Goal: Feedback & Contribution: Submit feedback/report problem

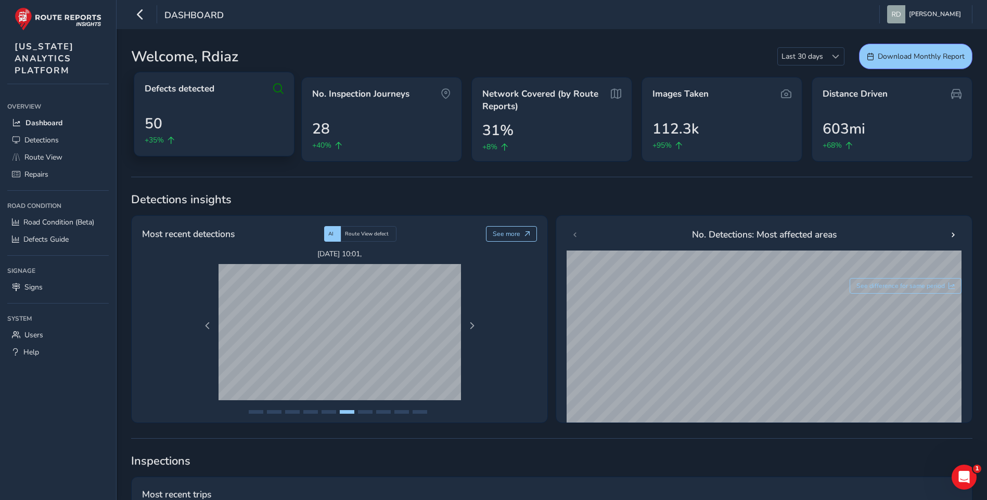
click at [277, 89] on icon at bounding box center [278, 89] width 10 height 12
click at [197, 121] on div "50 +35%" at bounding box center [214, 129] width 139 height 33
click at [160, 145] on span "+35%" at bounding box center [154, 140] width 19 height 11
click at [155, 140] on span "+35%" at bounding box center [154, 140] width 19 height 11
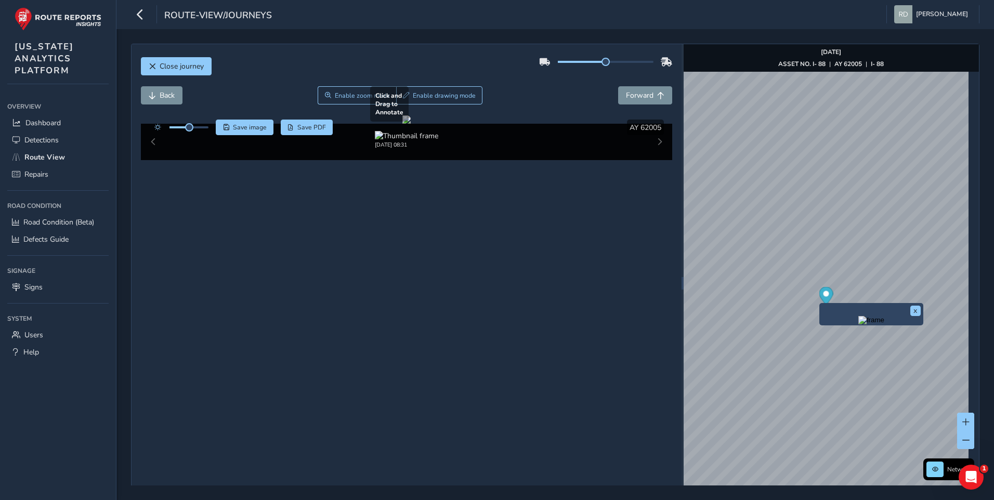
scroll to position [21, 0]
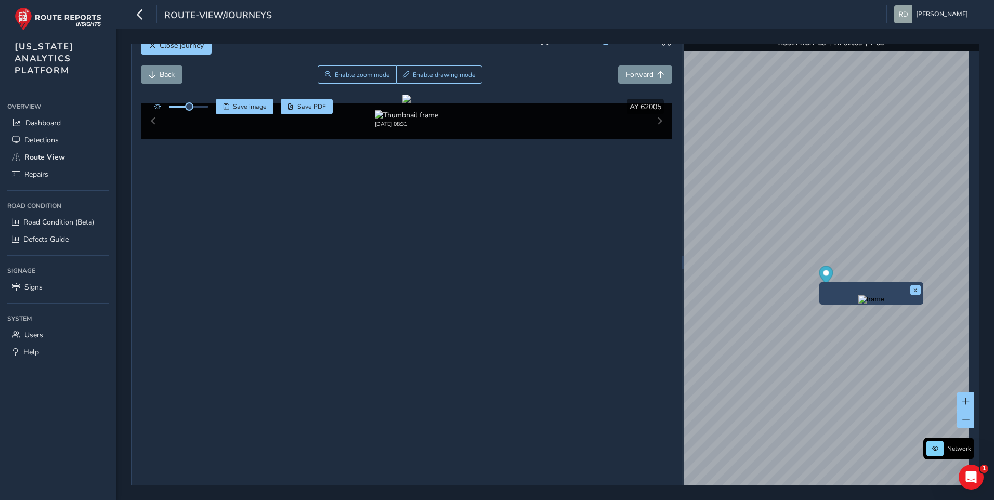
click at [652, 139] on div "[DATE] 08:31" at bounding box center [407, 121] width 532 height 36
click at [424, 71] on span "Enable drawing mode" at bounding box center [444, 75] width 63 height 8
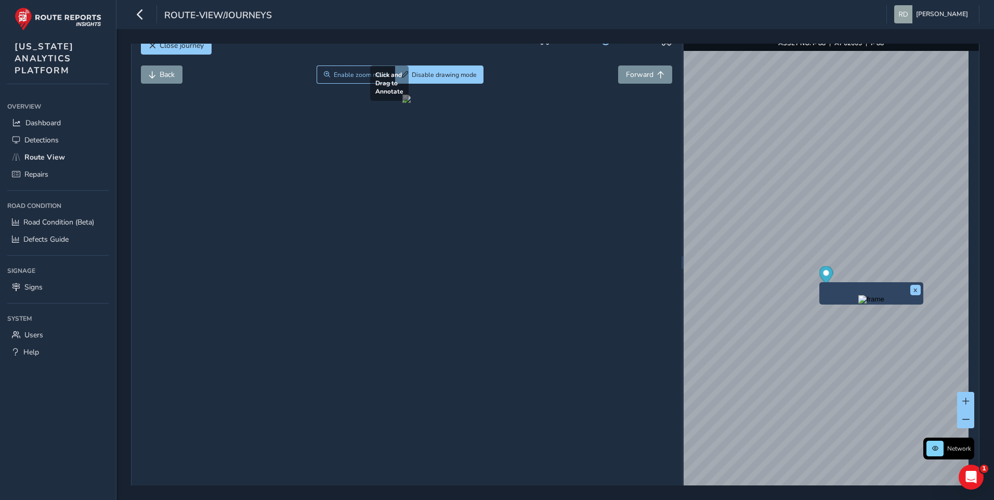
drag, startPoint x: 302, startPoint y: 343, endPoint x: 363, endPoint y: 390, distance: 77.5
click at [403, 103] on div at bounding box center [407, 99] width 8 height 8
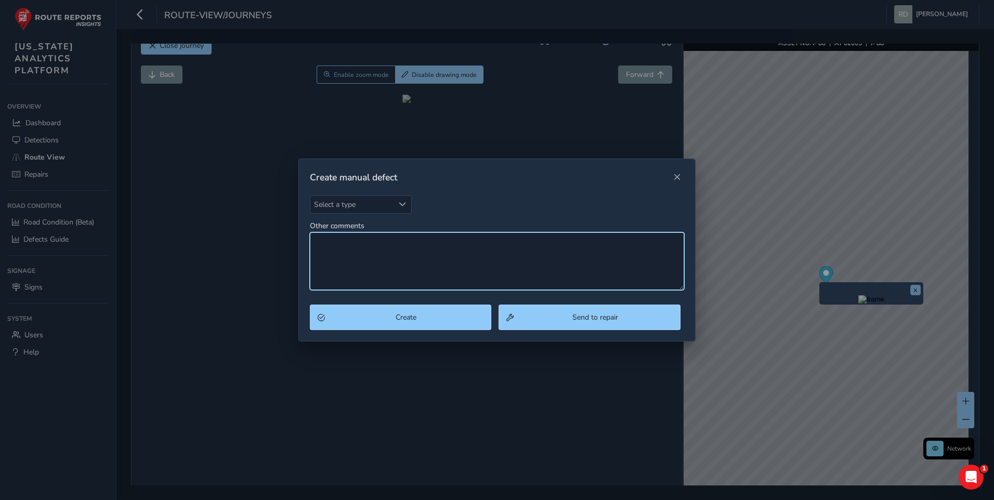
click at [447, 236] on textarea "Other comments" at bounding box center [497, 261] width 375 height 58
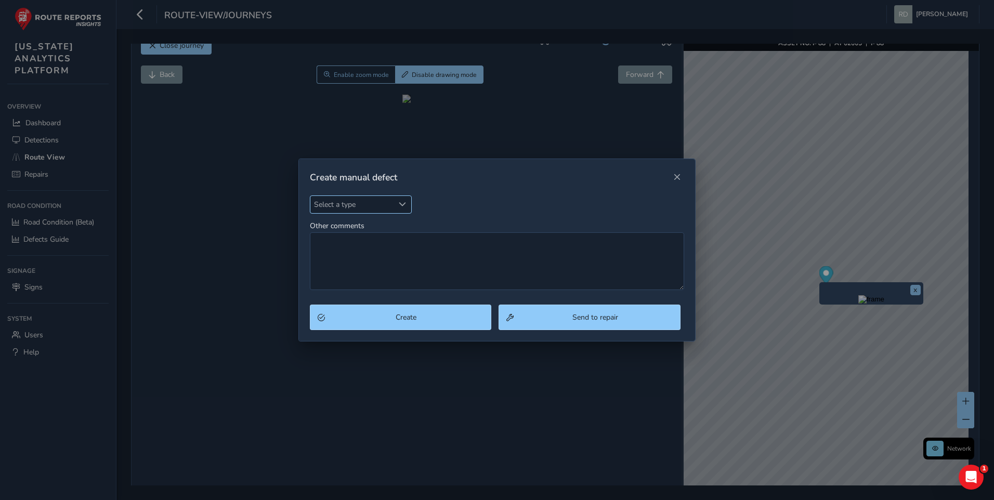
click at [406, 209] on div "Select a type" at bounding box center [402, 204] width 17 height 17
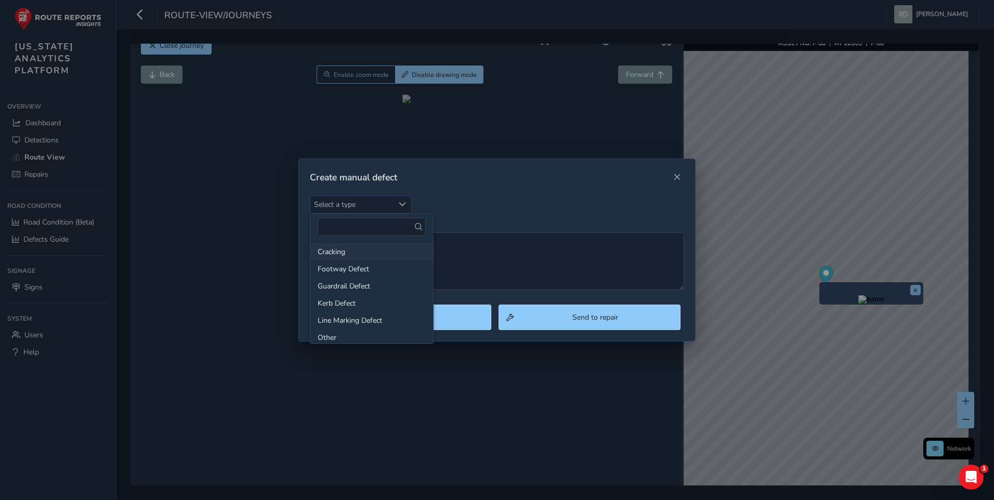
click at [351, 249] on li "Cracking" at bounding box center [371, 251] width 123 height 17
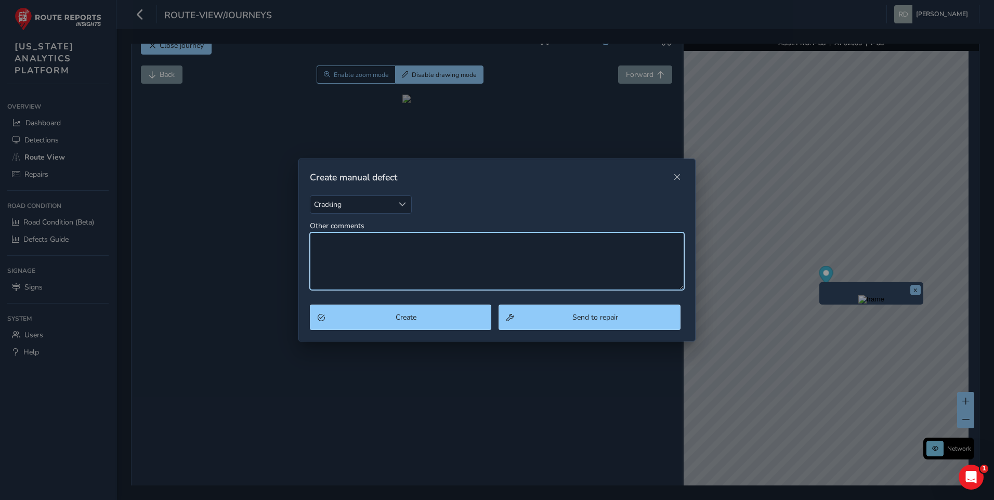
click at [421, 256] on textarea "Other comments" at bounding box center [497, 261] width 375 height 58
type textarea "Spalling"
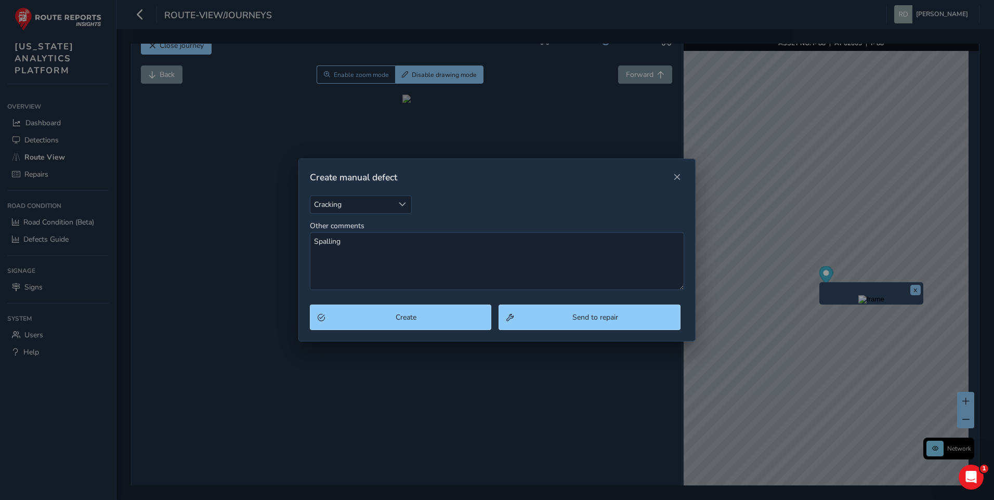
click at [601, 331] on div "Create Send to repair" at bounding box center [497, 323] width 397 height 36
click at [601, 327] on button "Send to repair" at bounding box center [590, 317] width 182 height 25
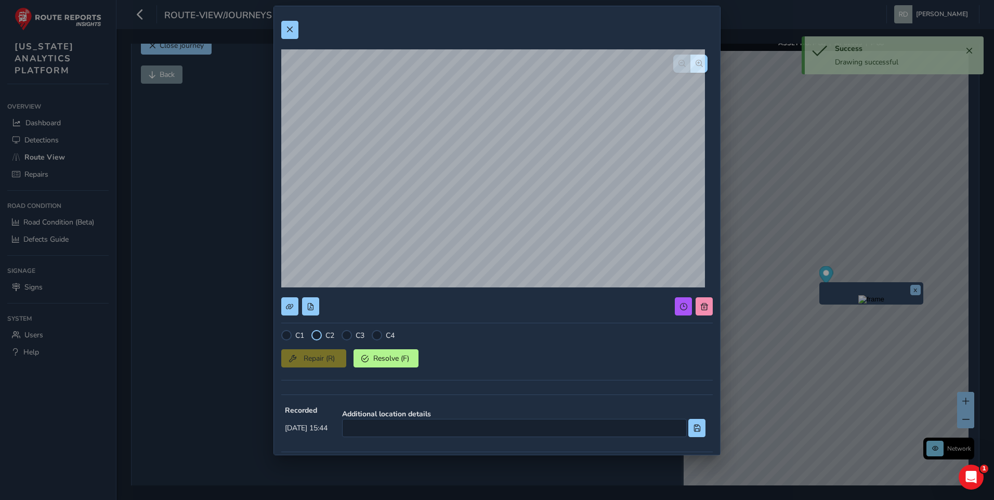
click at [315, 338] on div at bounding box center [317, 335] width 10 height 10
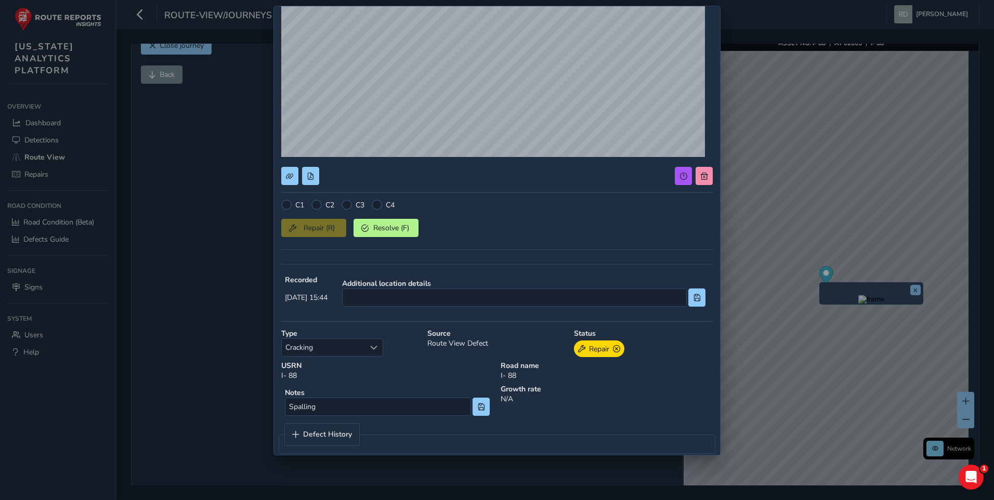
scroll to position [144, 0]
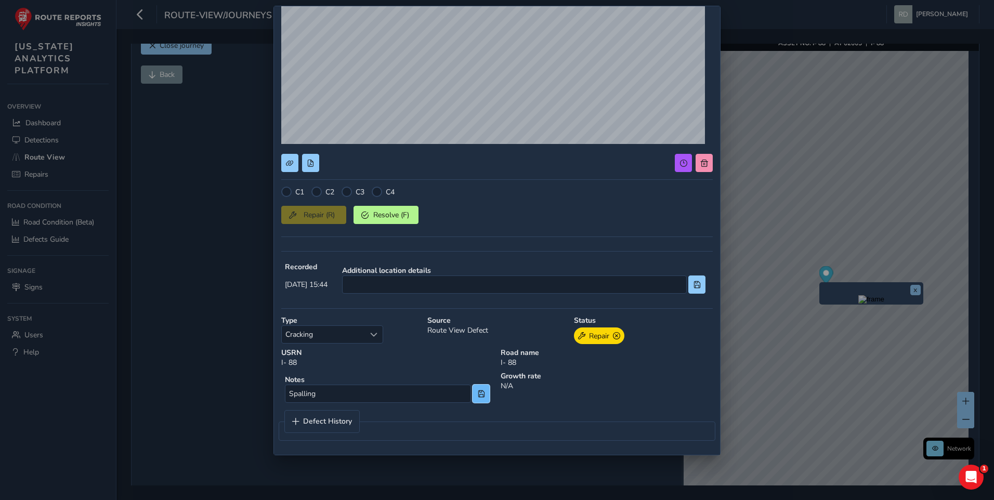
click at [477, 403] on button at bounding box center [481, 394] width 17 height 18
click at [477, 400] on button at bounding box center [481, 394] width 17 height 18
click at [320, 195] on div at bounding box center [317, 192] width 10 height 10
click at [312, 225] on div "C1 C2 C3 C4 Repair (R) Resolve (F)" at bounding box center [497, 215] width 432 height 57
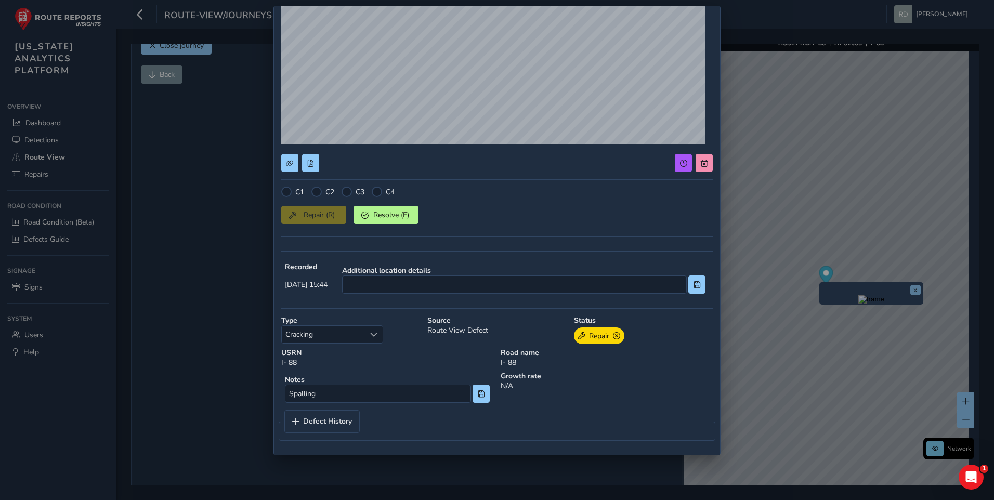
click at [315, 216] on div "Repair (R) Resolve (F)" at bounding box center [497, 213] width 432 height 22
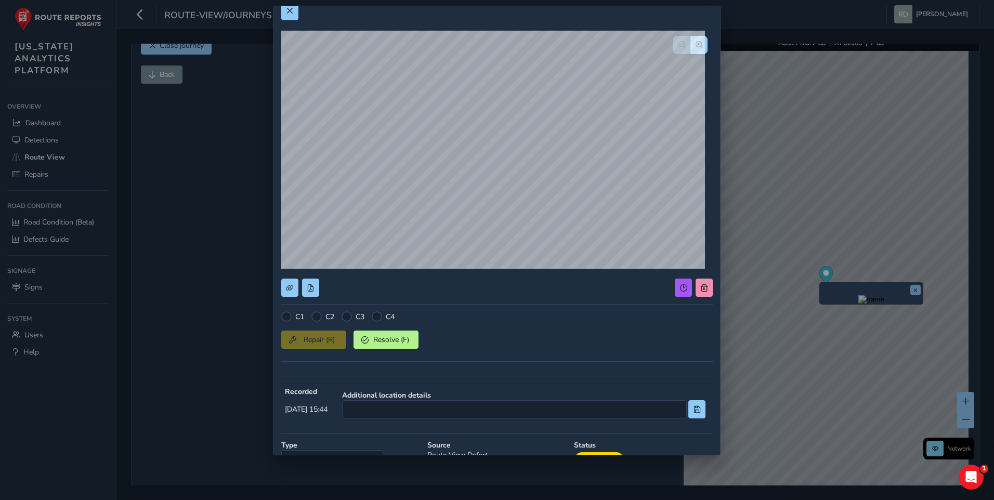
scroll to position [0, 0]
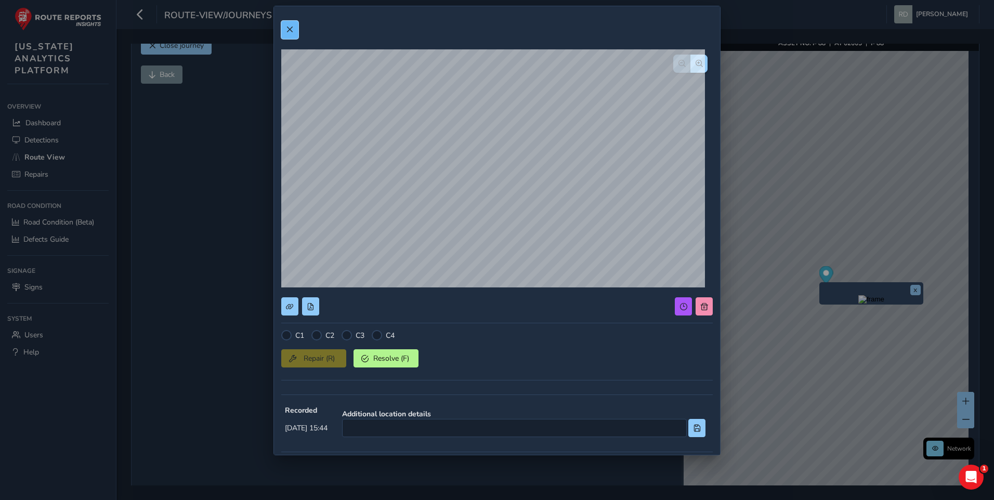
click at [296, 28] on button at bounding box center [289, 30] width 17 height 18
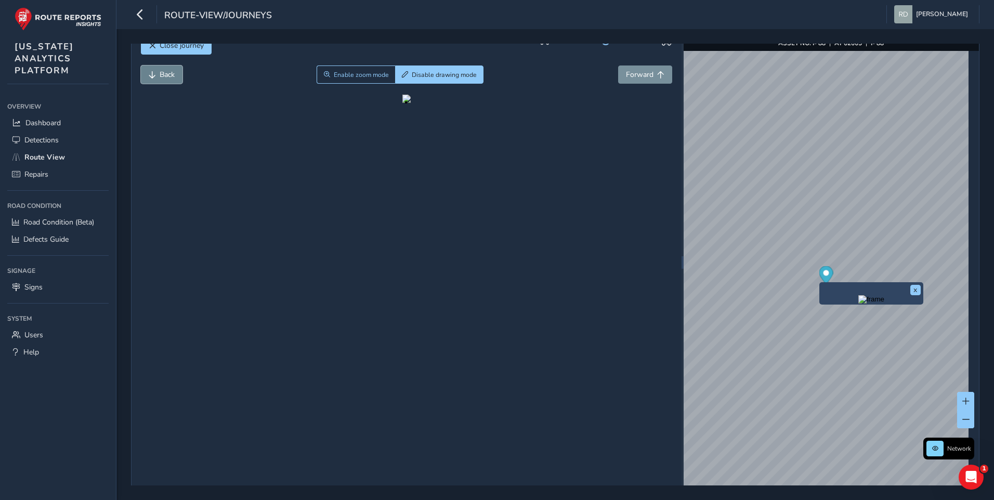
click at [153, 72] on button "Back" at bounding box center [162, 75] width 42 height 18
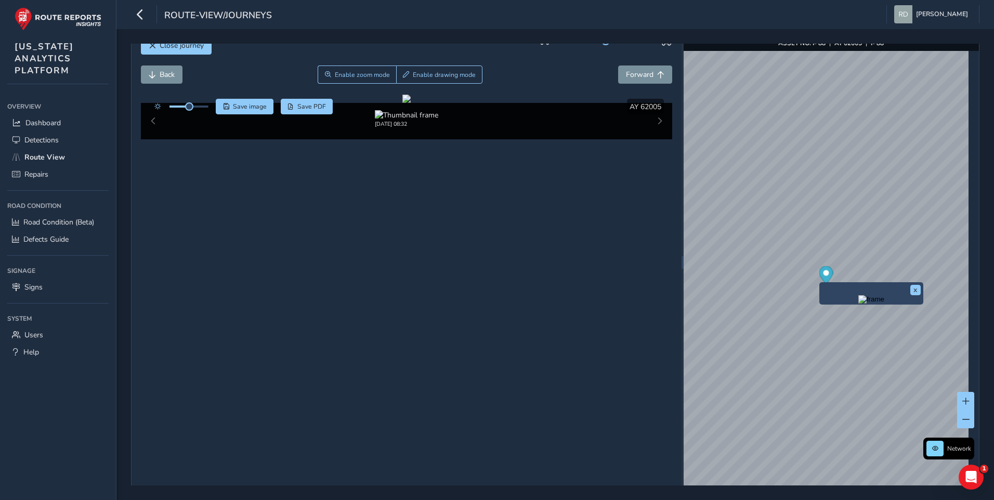
click at [659, 139] on div "[DATE] 08:32" at bounding box center [407, 121] width 532 height 36
click at [658, 139] on div "[DATE] 08:32" at bounding box center [407, 121] width 532 height 36
click at [657, 139] on div "[DATE] 08:32" at bounding box center [407, 121] width 532 height 36
click at [653, 139] on div "[DATE] 08:32" at bounding box center [407, 121] width 532 height 36
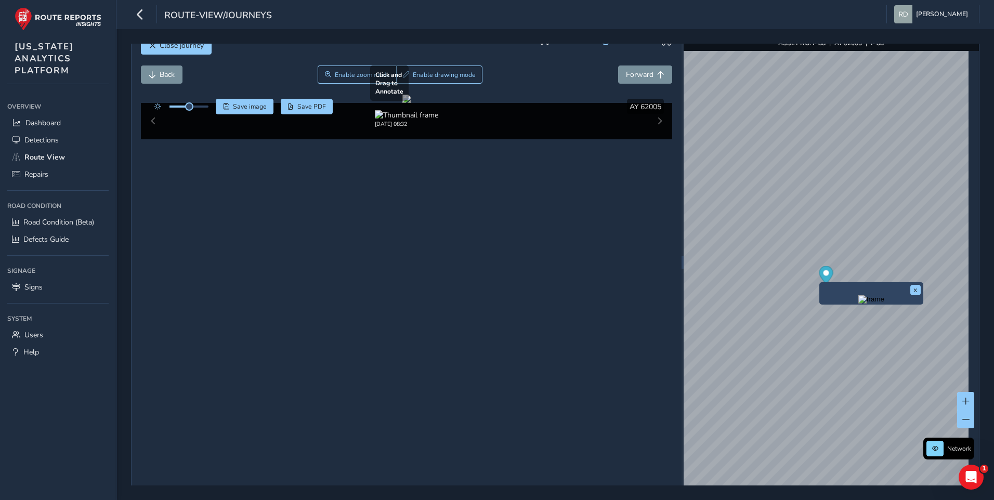
click at [411, 103] on div at bounding box center [407, 99] width 8 height 8
click at [456, 76] on span "Enable drawing mode" at bounding box center [444, 75] width 63 height 8
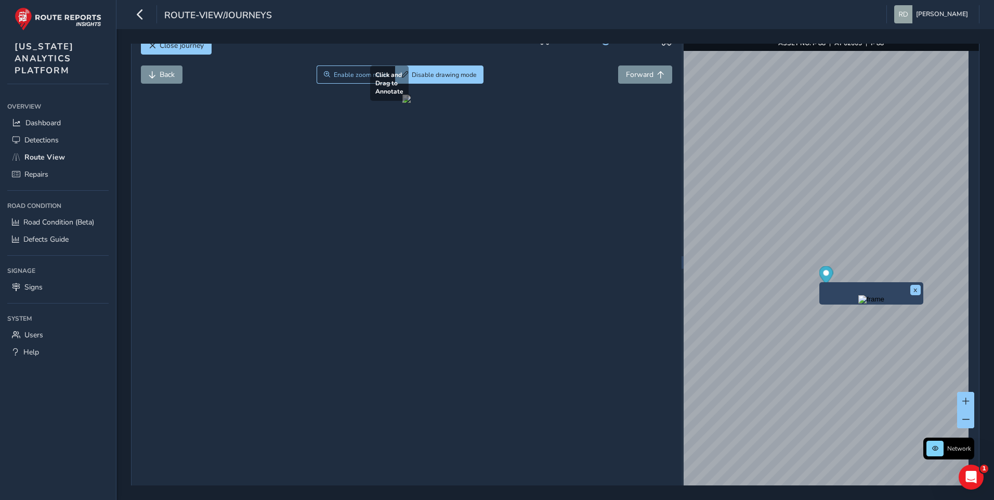
drag, startPoint x: 280, startPoint y: 306, endPoint x: 414, endPoint y: 385, distance: 156.2
click at [411, 103] on div at bounding box center [407, 99] width 8 height 8
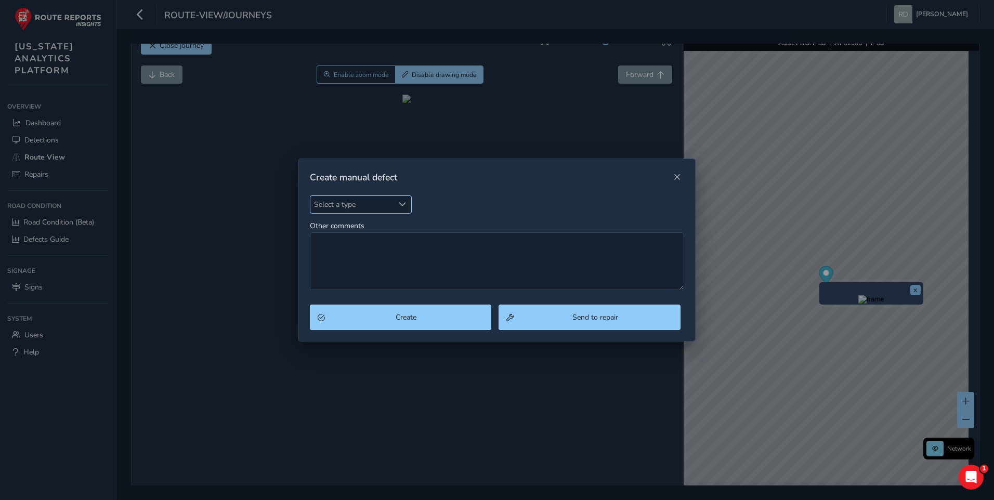
click at [399, 204] on span "Select a type" at bounding box center [402, 204] width 7 height 7
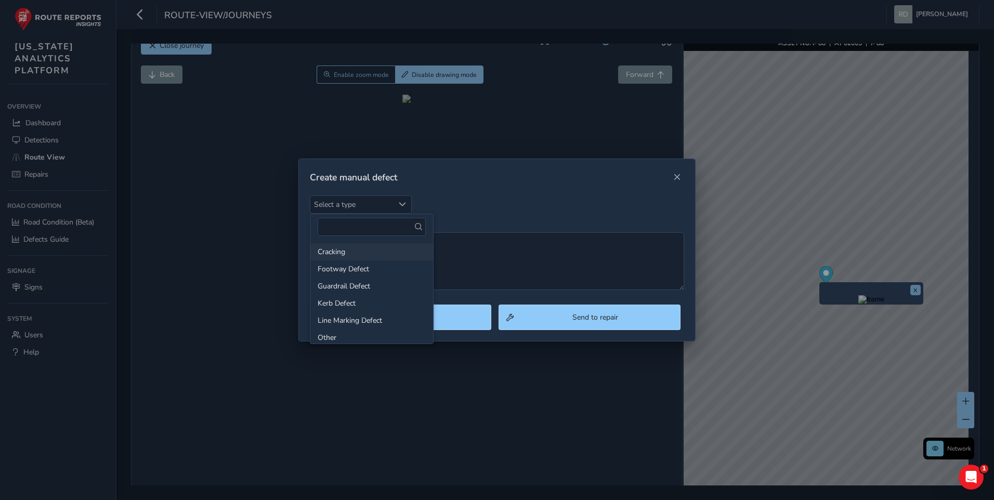
click at [371, 251] on li "Cracking" at bounding box center [371, 251] width 123 height 17
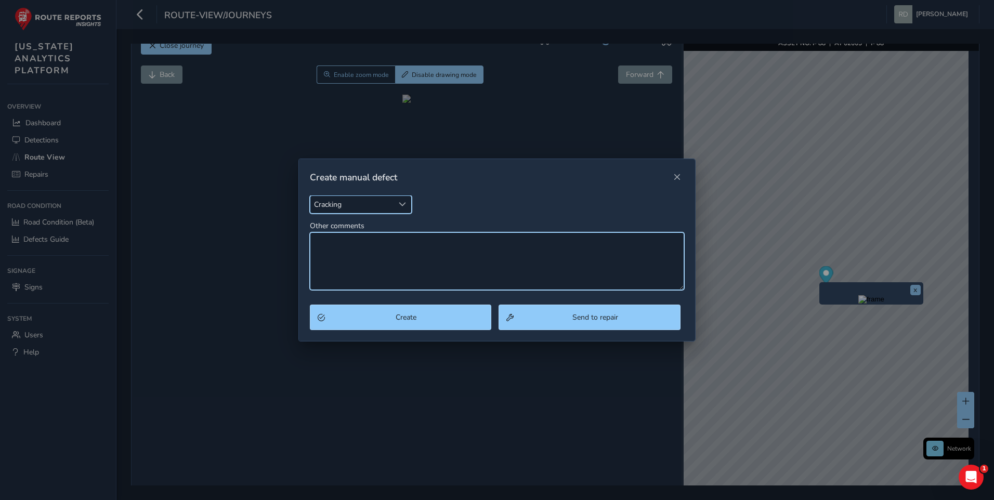
click at [454, 260] on textarea "Other comments" at bounding box center [497, 261] width 375 height 58
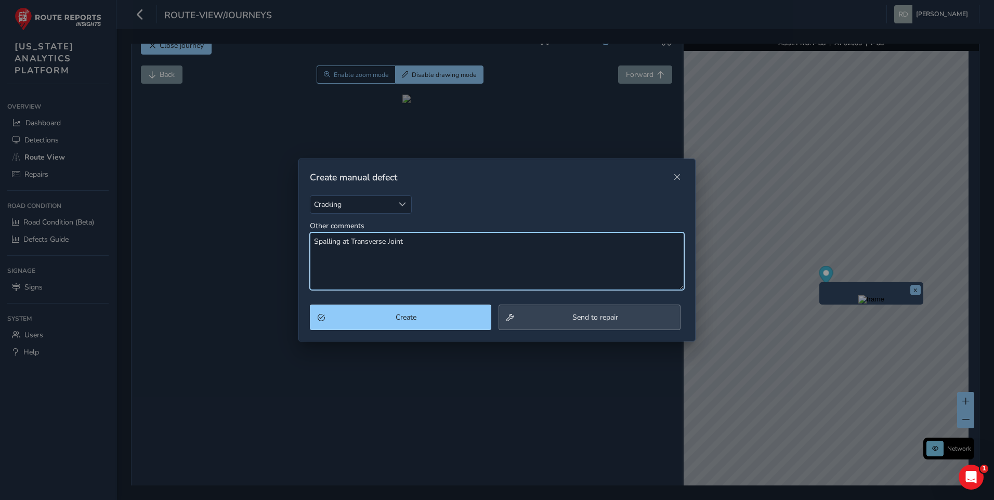
type textarea "Spalling at Transverse Joint"
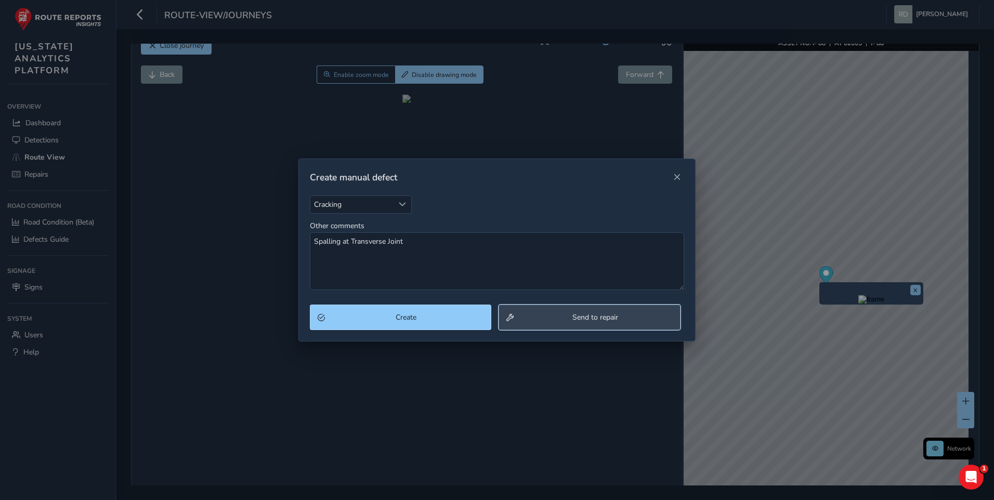
click at [546, 322] on span "Send to repair" at bounding box center [594, 318] width 155 height 10
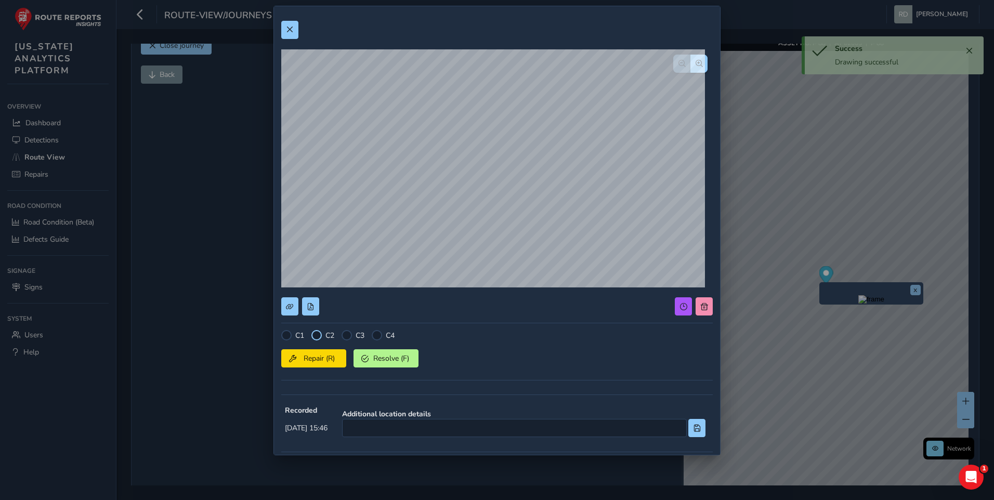
click at [318, 336] on div at bounding box center [317, 335] width 10 height 10
click at [323, 367] on button "Repair (R)" at bounding box center [313, 358] width 65 height 18
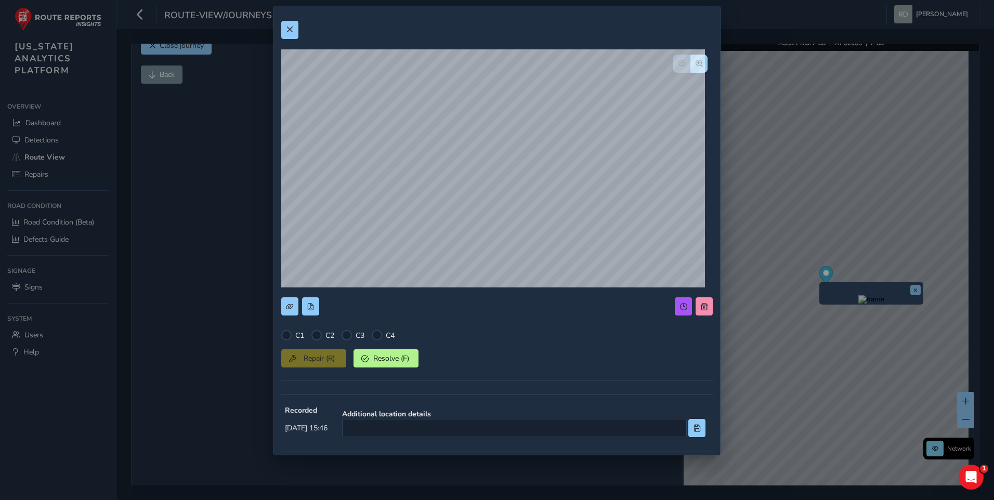
click at [294, 40] on div "C1 C2 C3 C4 Repair (R) Resolve (F) Recorded [DATE] 15:46 Additional location de…" at bounding box center [497, 303] width 432 height 578
click at [286, 31] on span at bounding box center [289, 29] width 7 height 7
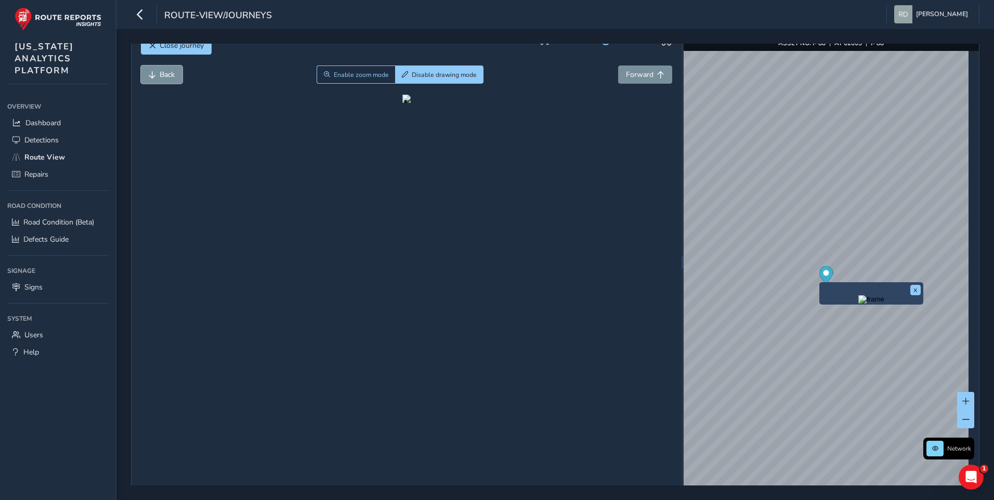
click at [151, 74] on span "Back" at bounding box center [152, 74] width 7 height 7
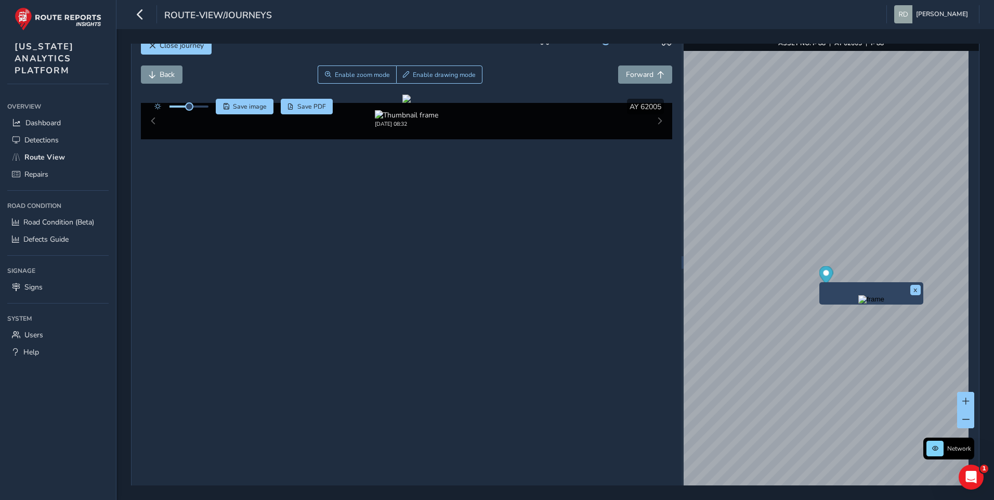
click at [653, 139] on div "[DATE] 08:32" at bounding box center [407, 121] width 532 height 36
click at [427, 69] on button "Enable drawing mode" at bounding box center [439, 75] width 87 height 18
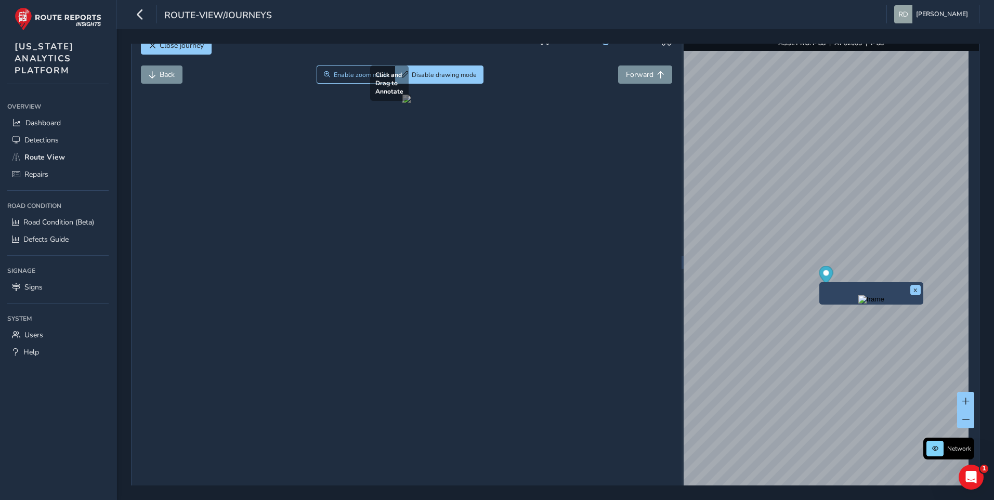
drag, startPoint x: 361, startPoint y: 306, endPoint x: 581, endPoint y: 348, distance: 223.9
click at [411, 103] on div at bounding box center [407, 99] width 8 height 8
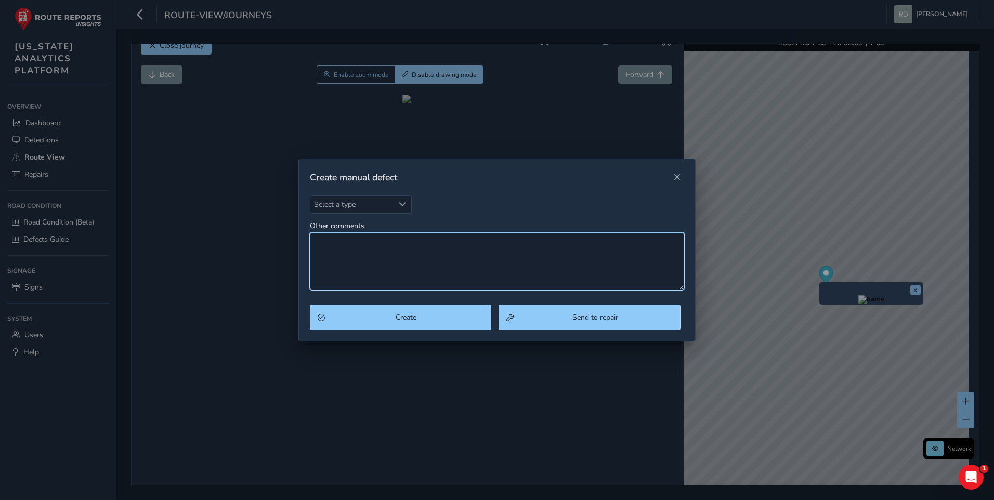
click at [485, 253] on textarea "Other comments" at bounding box center [497, 261] width 375 height 58
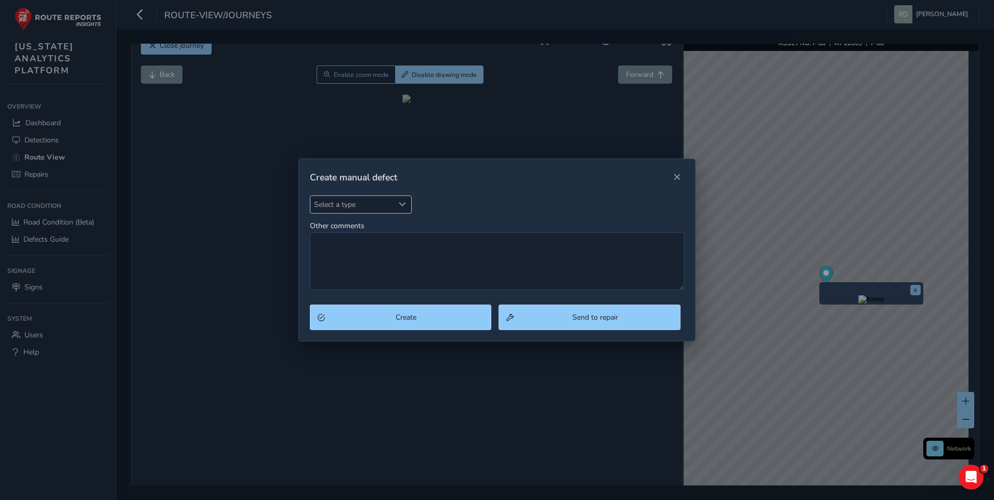
click at [394, 206] on div "Select a type" at bounding box center [402, 204] width 17 height 17
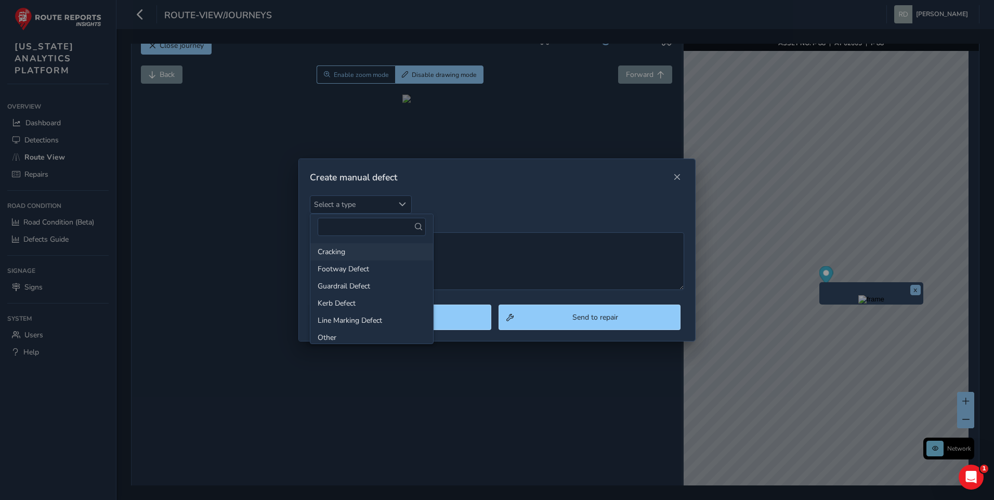
click at [345, 253] on li "Cracking" at bounding box center [371, 251] width 123 height 17
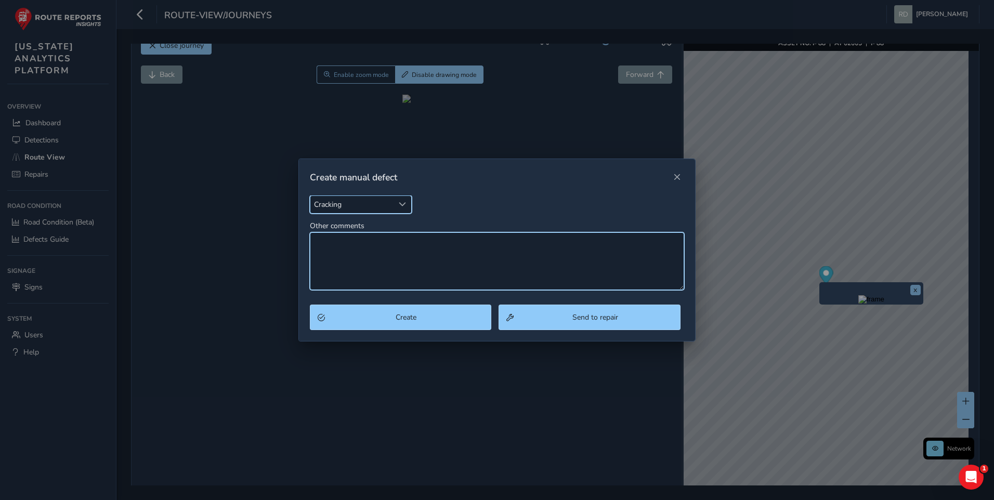
click at [463, 265] on textarea "Other comments" at bounding box center [497, 261] width 375 height 58
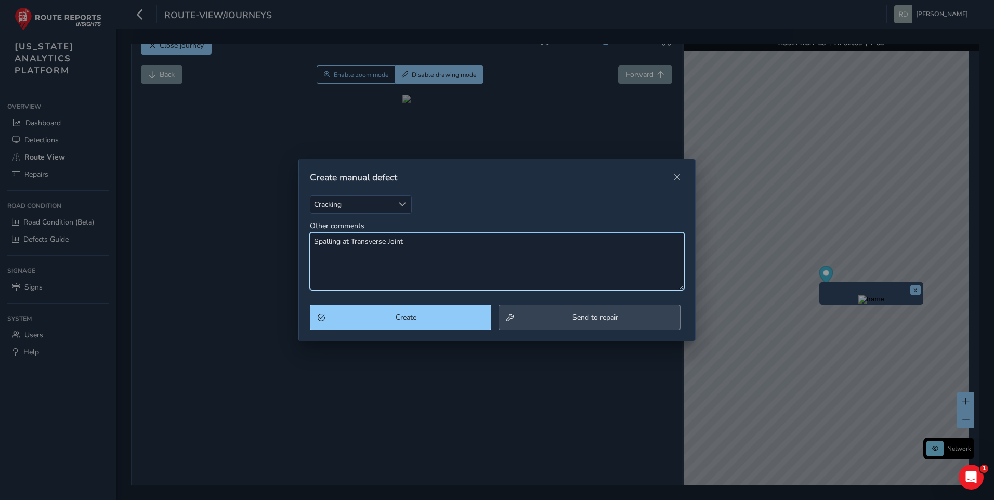
type textarea "Spalling at Transverse Joint"
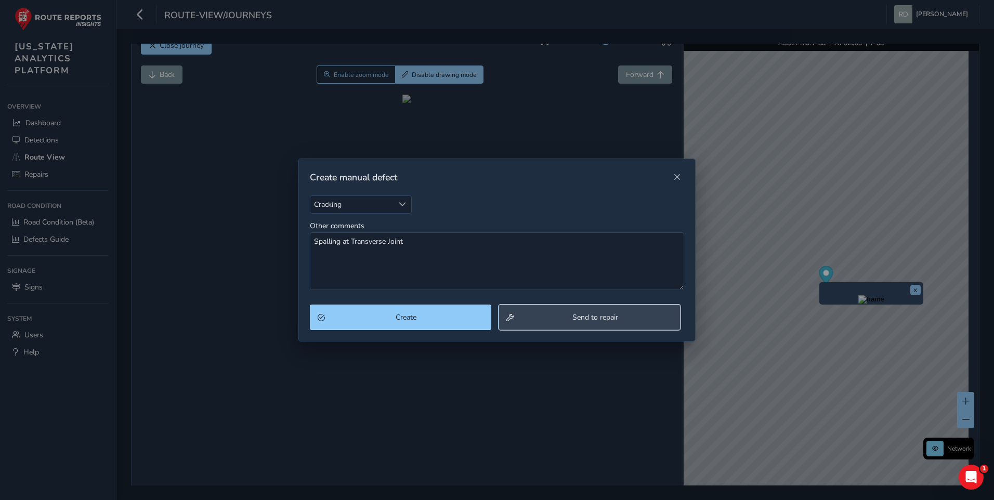
click at [582, 326] on button "Send to repair" at bounding box center [590, 317] width 182 height 25
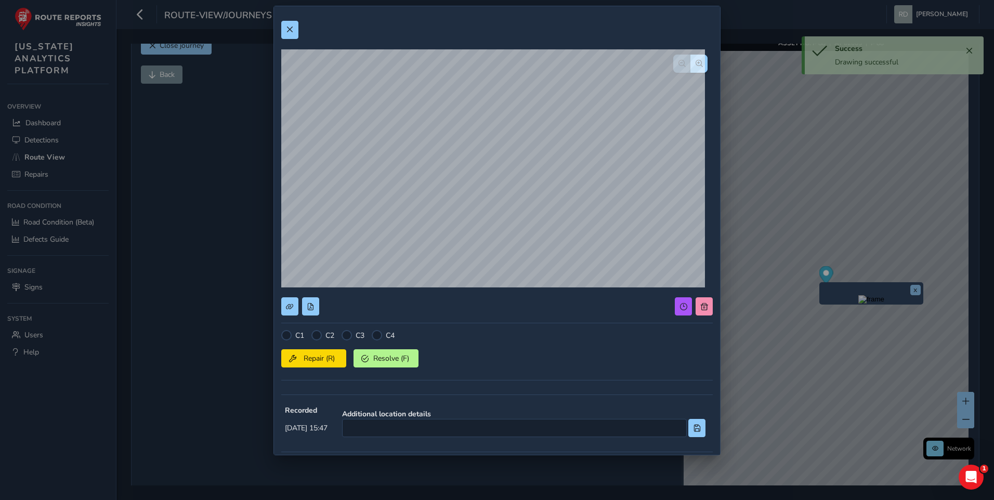
click at [316, 346] on div "Repair (R) Resolve (F)" at bounding box center [497, 357] width 432 height 22
click at [317, 340] on div at bounding box center [317, 335] width 10 height 10
click at [317, 355] on span "Repair (R)" at bounding box center [319, 359] width 38 height 10
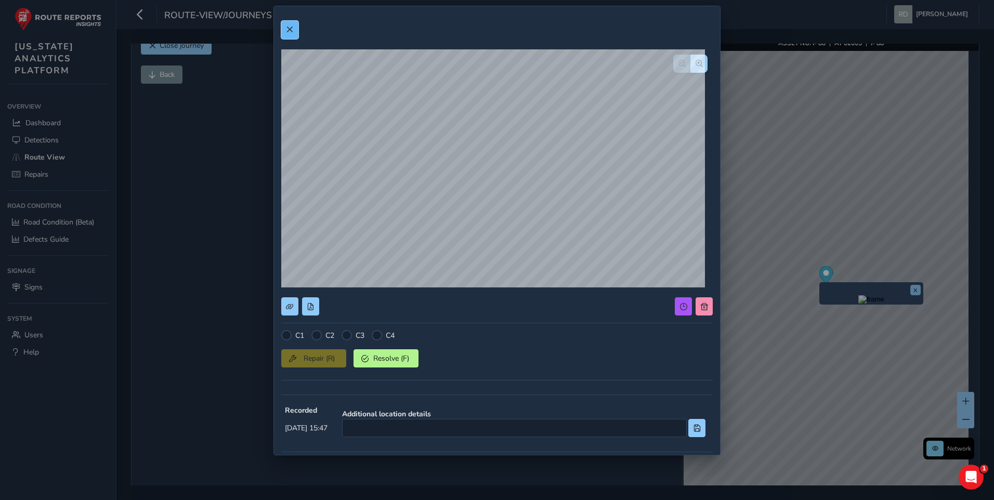
click at [296, 33] on button at bounding box center [289, 30] width 17 height 18
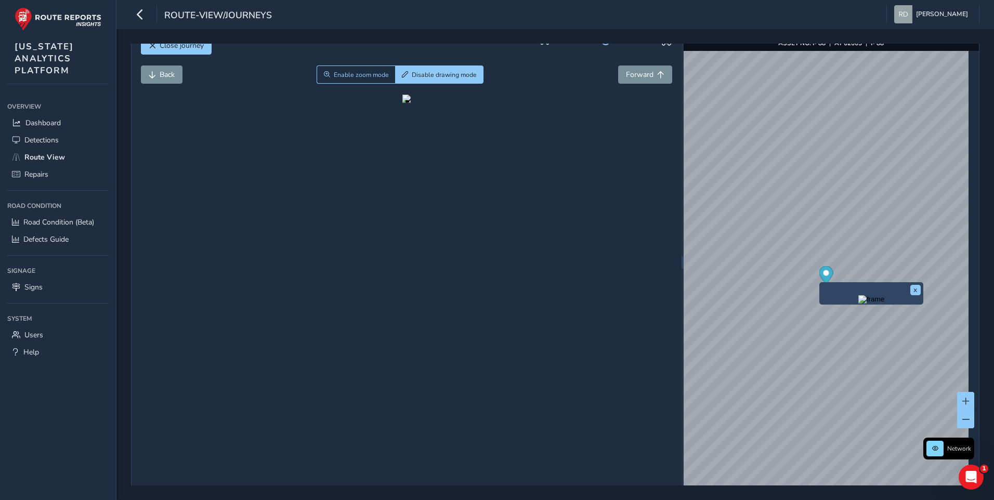
click at [241, 54] on div "Close journey" at bounding box center [407, 49] width 532 height 33
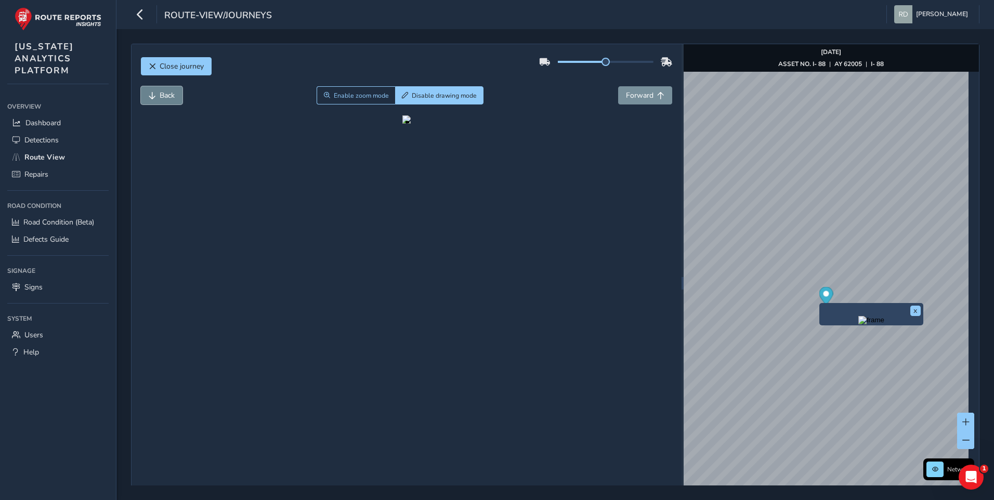
click at [178, 99] on button "Back" at bounding box center [162, 95] width 42 height 18
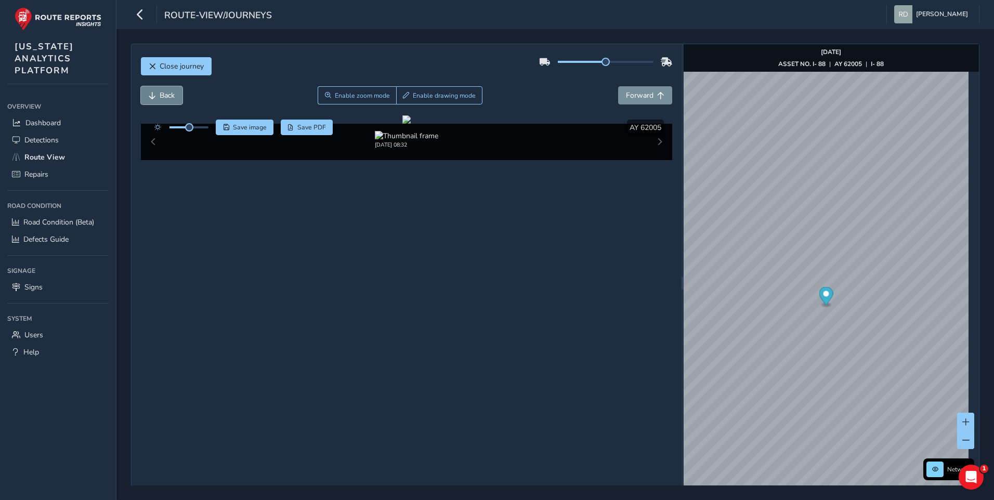
click at [163, 100] on button "Back" at bounding box center [162, 95] width 42 height 18
click at [658, 160] on div "[DATE] 08:33" at bounding box center [407, 142] width 532 height 36
click at [429, 93] on span "Enable drawing mode" at bounding box center [444, 96] width 63 height 8
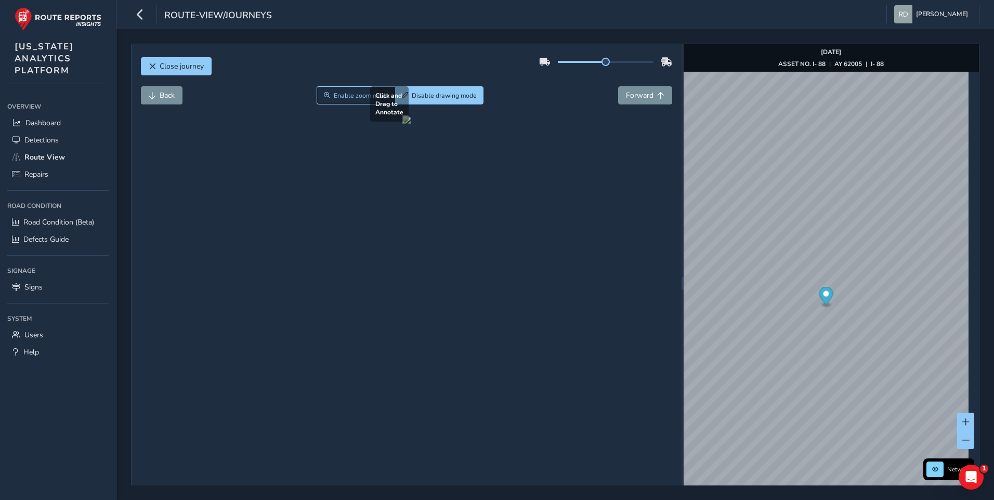
drag, startPoint x: 382, startPoint y: 318, endPoint x: 522, endPoint y: 410, distance: 167.5
click at [411, 124] on div at bounding box center [407, 119] width 8 height 8
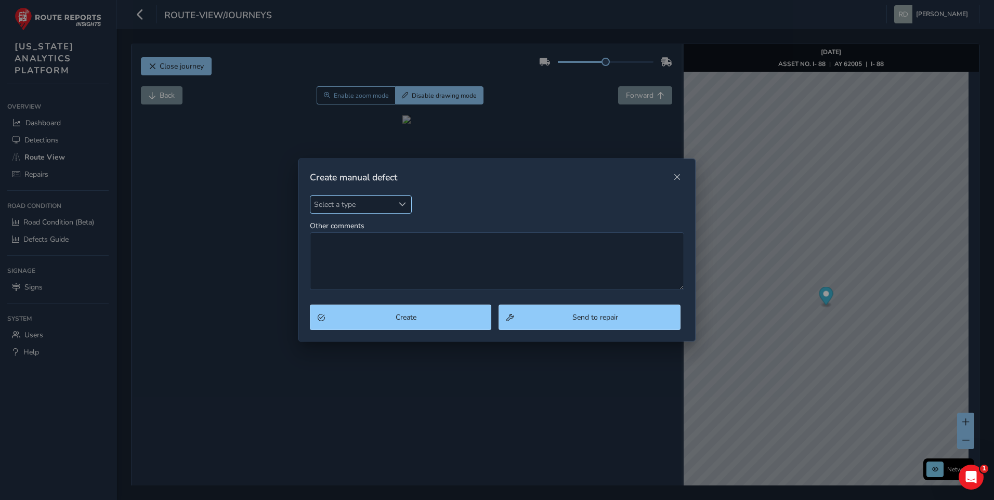
click at [399, 196] on div "Select a type" at bounding box center [402, 204] width 17 height 17
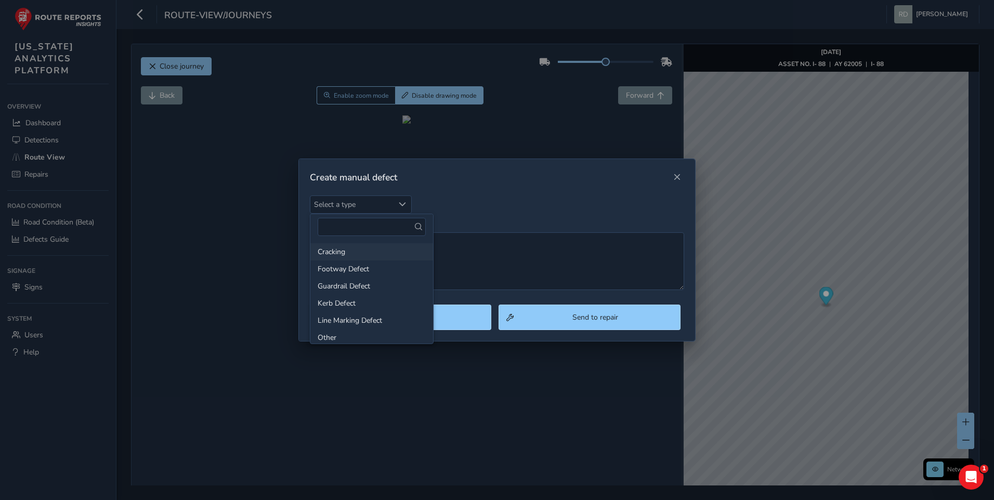
click at [351, 247] on li "Cracking" at bounding box center [371, 251] width 123 height 17
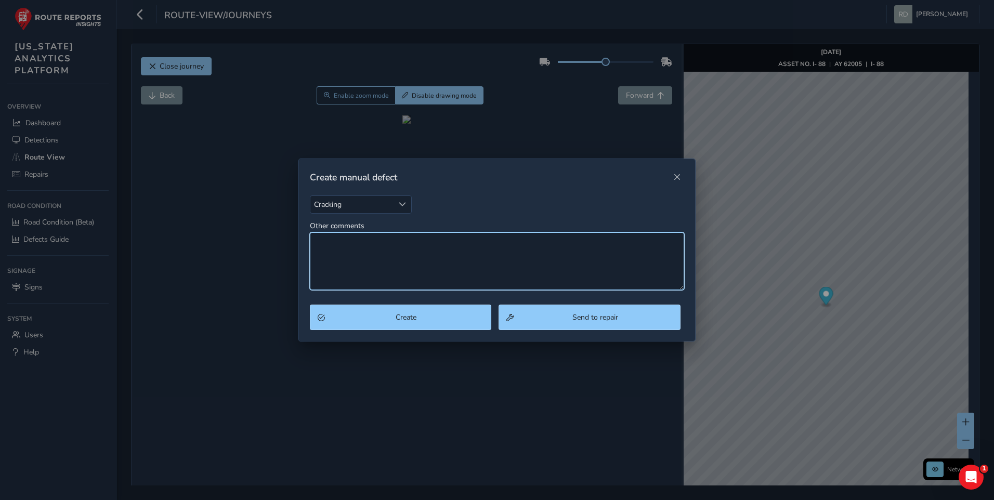
click at [383, 251] on textarea "Other comments" at bounding box center [497, 261] width 375 height 58
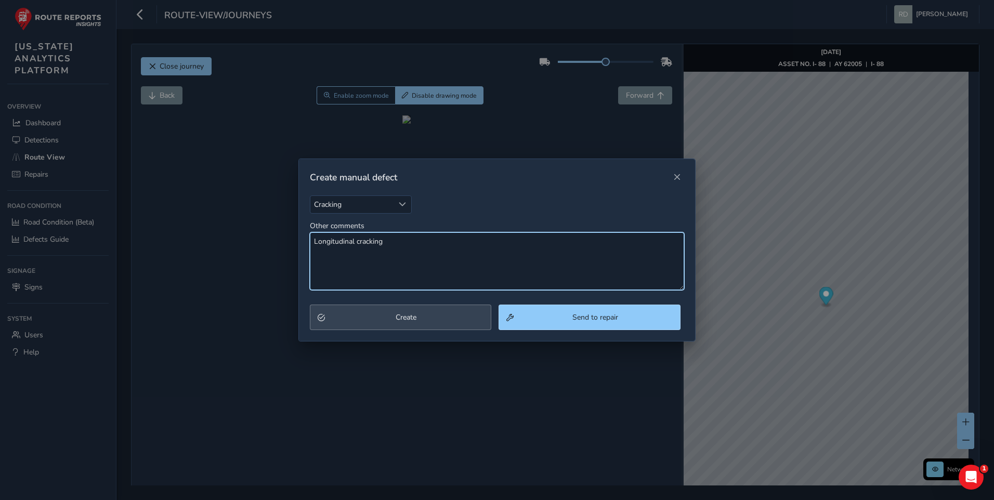
type textarea "Longitudinal cracking"
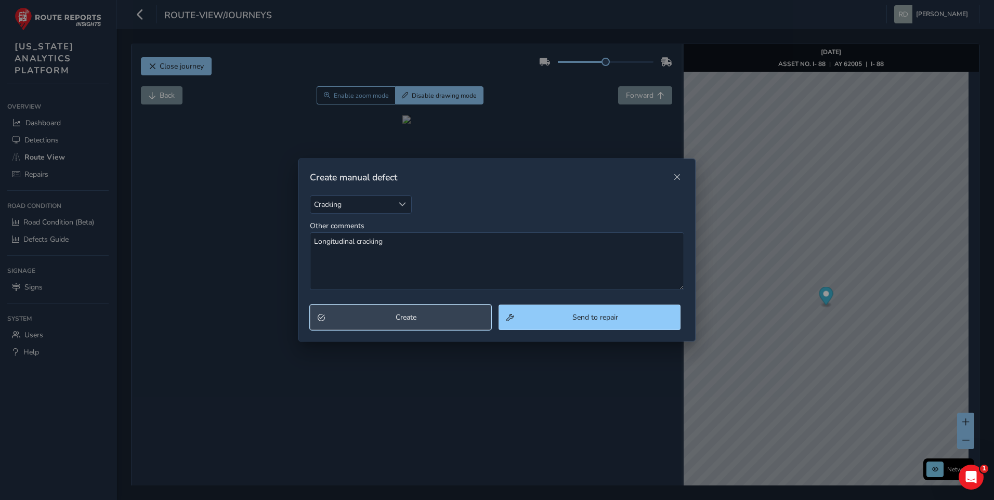
click at [445, 315] on span "Create" at bounding box center [406, 318] width 155 height 10
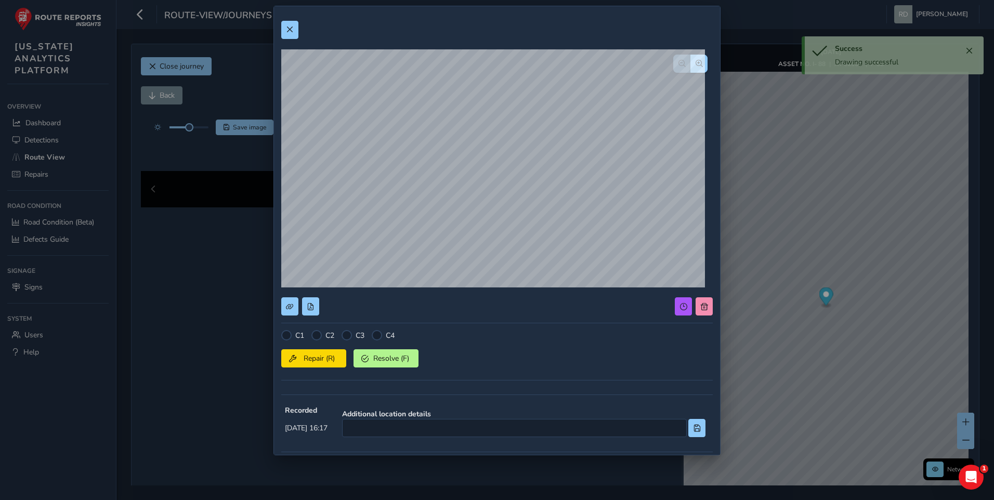
click at [317, 343] on div "C1 C2 C3 C4 Repair (R) Resolve (F)" at bounding box center [497, 358] width 432 height 57
click at [318, 338] on div at bounding box center [317, 335] width 10 height 10
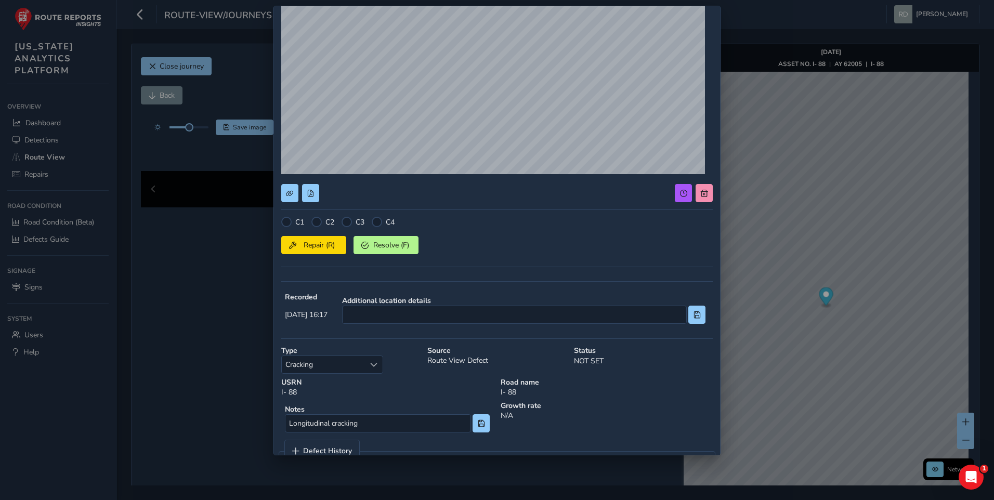
scroll to position [143, 0]
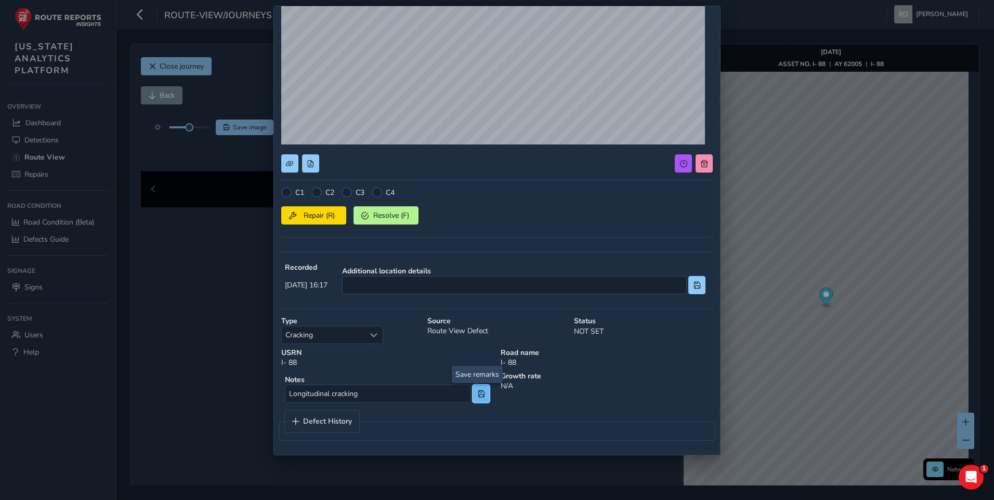
click at [478, 398] on button at bounding box center [481, 394] width 17 height 18
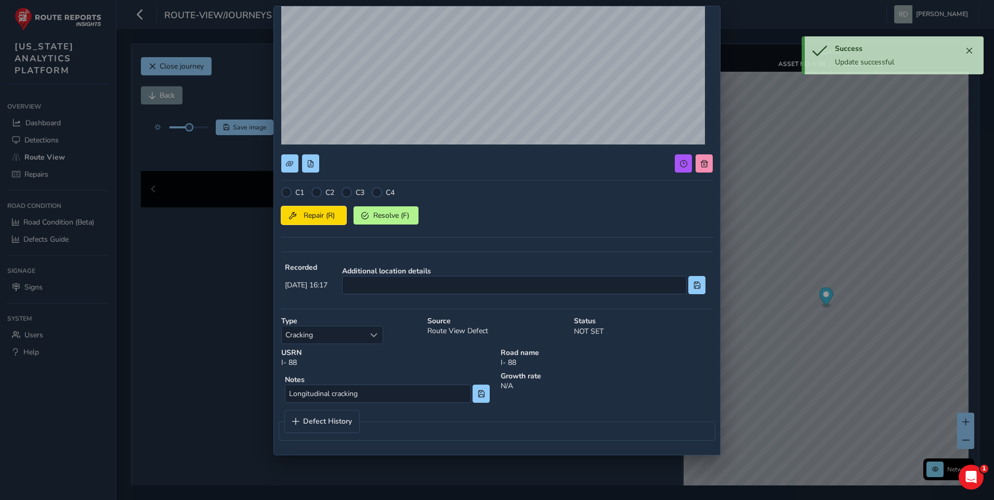
click at [331, 212] on span "Repair (R)" at bounding box center [319, 216] width 38 height 10
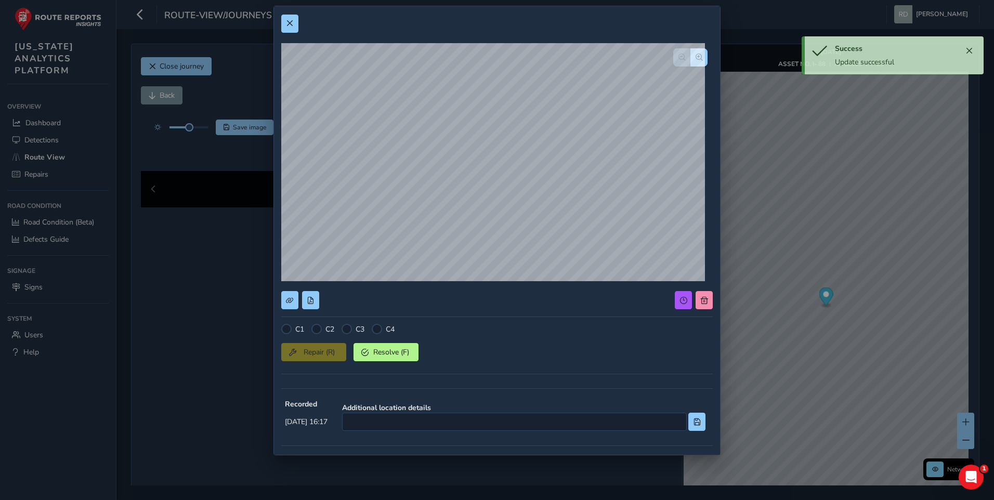
scroll to position [0, 0]
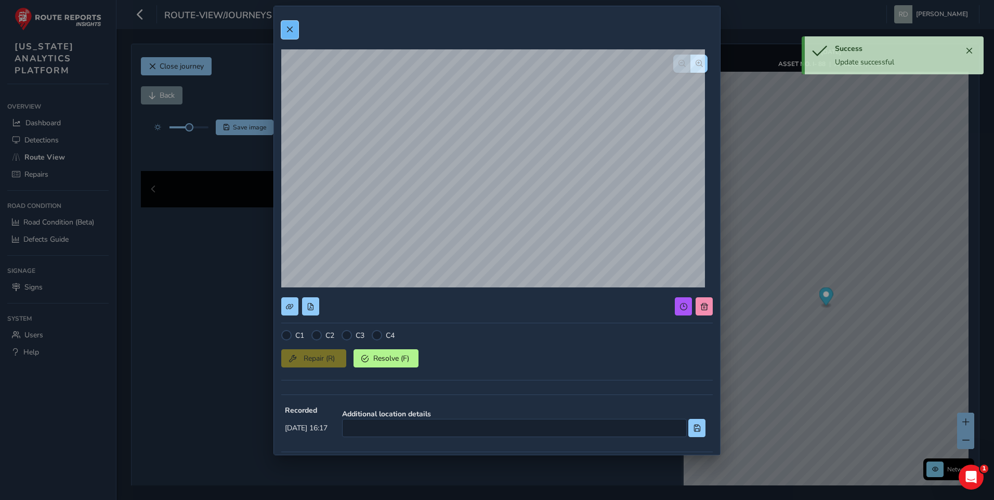
click at [296, 31] on button at bounding box center [289, 30] width 17 height 18
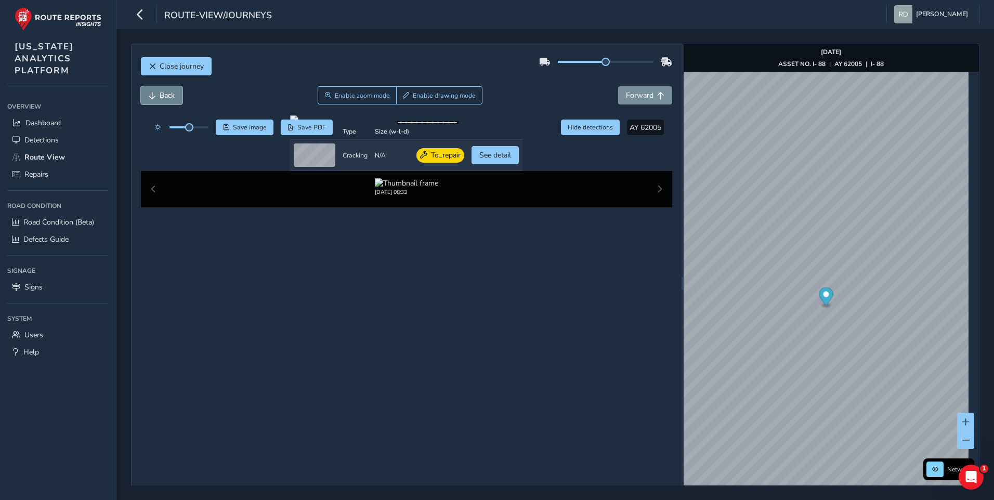
click at [170, 88] on button "Back" at bounding box center [162, 95] width 42 height 18
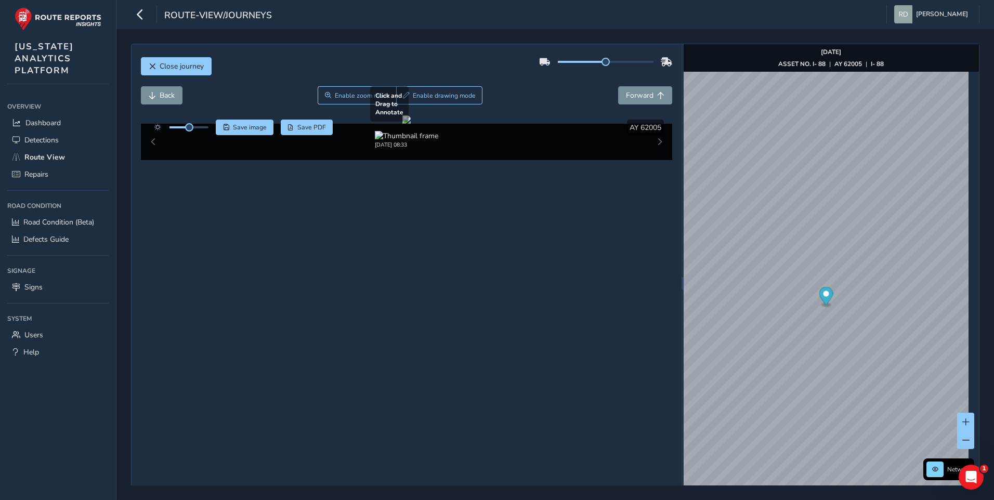
click at [411, 124] on div at bounding box center [407, 119] width 8 height 8
